Goal: Find specific page/section: Find specific page/section

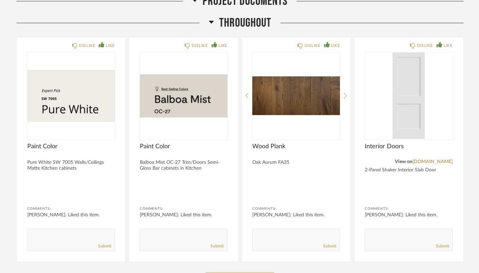
scroll to position [414, 0]
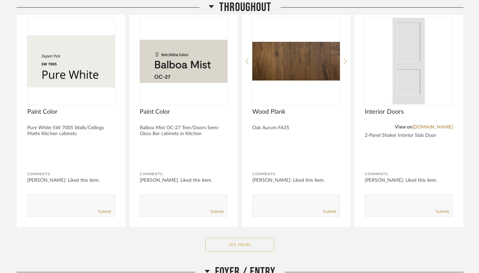
click at [255, 237] on button "See More" at bounding box center [239, 244] width 69 height 14
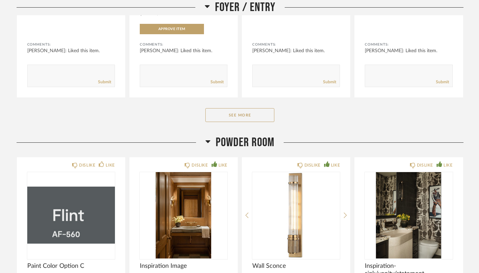
scroll to position [1105, 0]
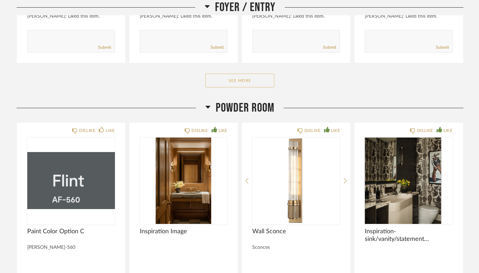
click at [221, 74] on button "See More" at bounding box center [239, 81] width 69 height 14
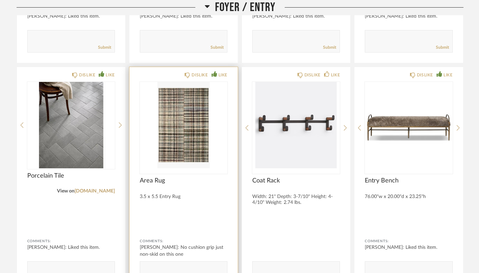
click at [180, 104] on img "0" at bounding box center [184, 125] width 88 height 86
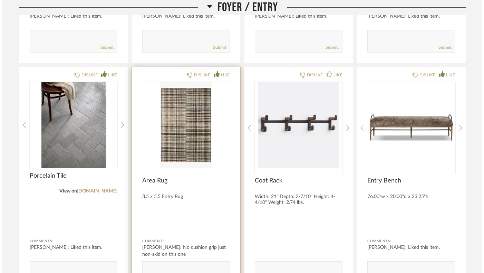
scroll to position [0, 0]
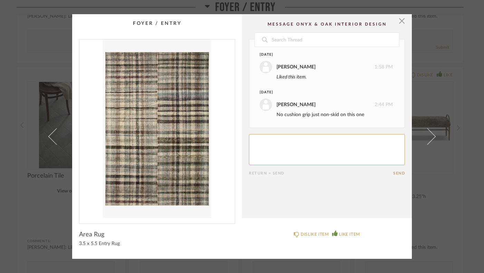
click at [454, 47] on div "× Date [DATE] [PERSON_NAME] 1:58 PM Liked this item. [DATE] [PERSON_NAME] 2:44 …" at bounding box center [242, 136] width 484 height 273
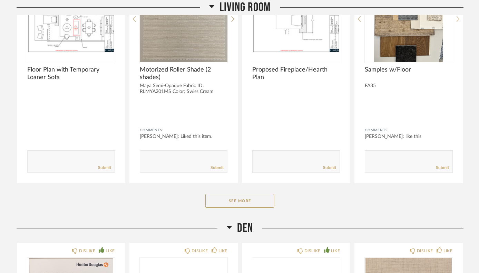
scroll to position [2801, 0]
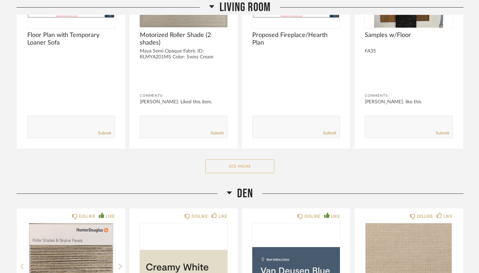
click at [254, 159] on button "See More" at bounding box center [239, 166] width 69 height 14
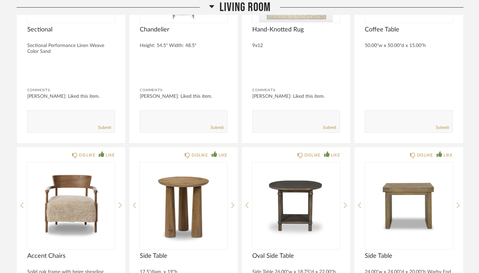
scroll to position [3698, 0]
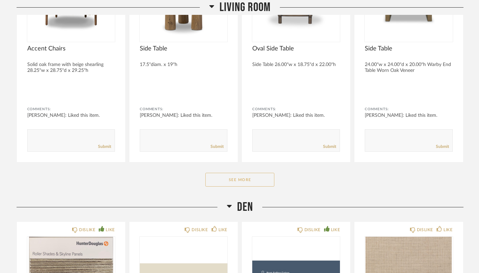
click at [240, 173] on button "See More" at bounding box center [239, 180] width 69 height 14
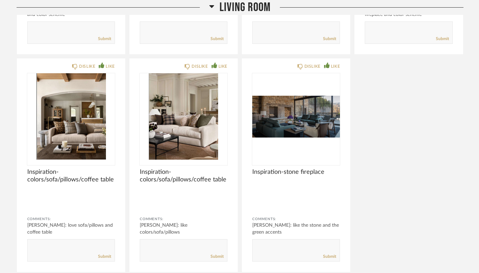
scroll to position [4423, 0]
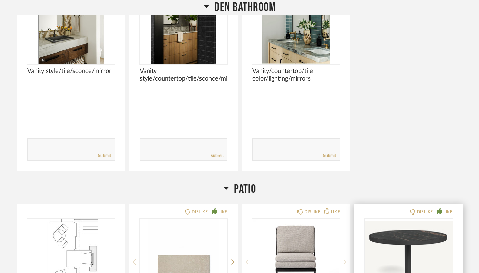
scroll to position [5079, 0]
